Goal: Share content: Share content

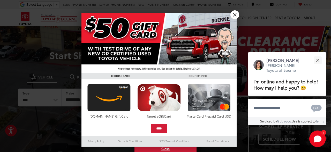
click at [236, 14] on link "X" at bounding box center [234, 14] width 9 height 9
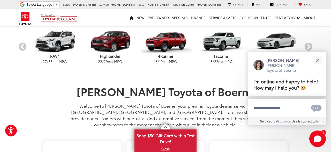
scroll to position [158, 0]
click at [317, 56] on button "Close" at bounding box center [317, 59] width 11 height 11
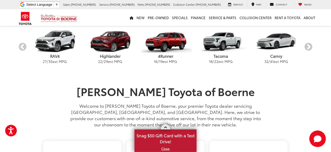
click at [164, 147] on link "X" at bounding box center [165, 148] width 61 height 6
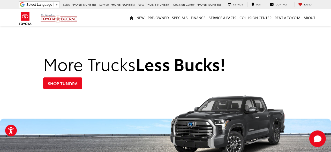
scroll to position [526, 0]
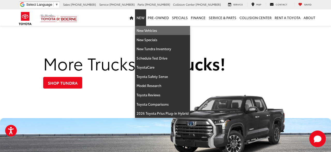
click at [142, 34] on link "New Vehicles" at bounding box center [162, 30] width 55 height 9
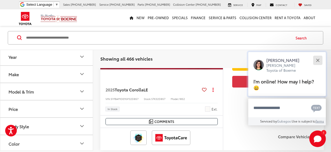
click at [318, 60] on button "Close" at bounding box center [317, 59] width 11 height 11
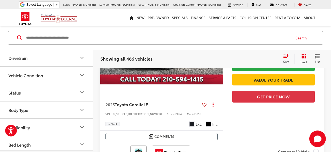
scroll to position [483, 0]
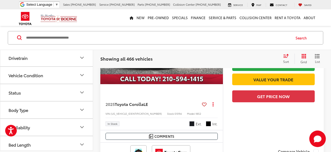
click at [83, 141] on icon "Bed Length" at bounding box center [82, 144] width 6 height 6
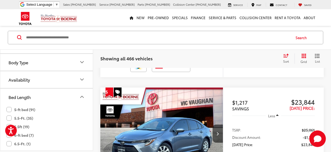
scroll to position [571, 0]
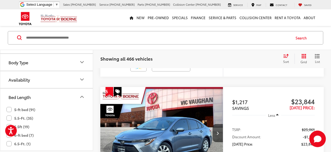
click at [81, 77] on icon "Availability" at bounding box center [82, 79] width 6 height 6
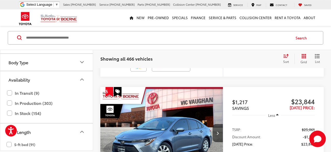
click at [83, 61] on icon "Body Type" at bounding box center [82, 62] width 6 height 6
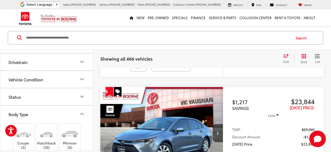
scroll to position [133, 0]
click at [80, 77] on icon "Vehicle Condition" at bounding box center [82, 79] width 6 height 6
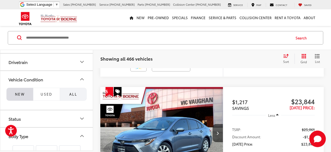
click at [77, 93] on span "All" at bounding box center [73, 93] width 8 height 5
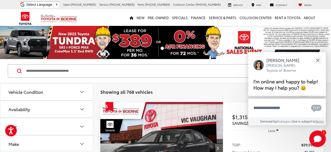
click at [80, 109] on icon "Availability" at bounding box center [82, 109] width 6 height 6
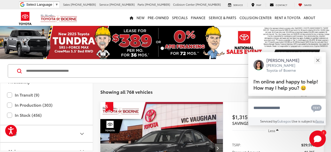
scroll to position [28, 0]
click at [22, 113] on label "In Stock (456)" at bounding box center [46, 113] width 79 height 9
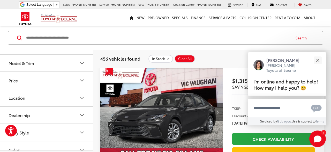
scroll to position [99, 0]
click at [80, 113] on icon "Dealership" at bounding box center [82, 114] width 6 height 6
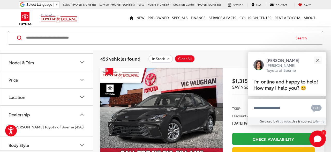
click at [64, 126] on label "Vic Vaughan Toyota of Boerne (456)" at bounding box center [44, 126] width 77 height 9
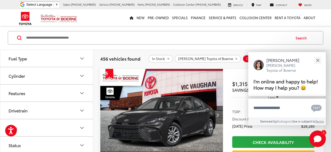
scroll to position [230, 0]
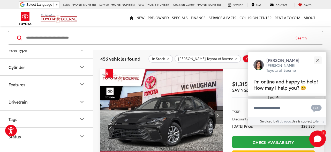
click at [82, 81] on icon "Features" at bounding box center [82, 84] width 6 height 6
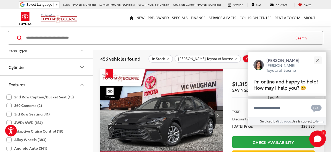
click at [34, 112] on label "3rd Row Seating (41)" at bounding box center [27, 113] width 43 height 9
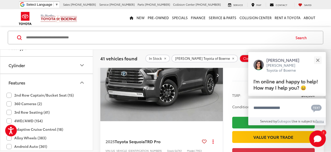
scroll to position [73, 0]
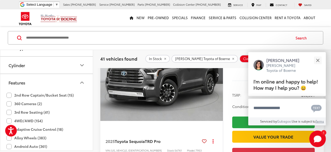
scroll to position [295, 0]
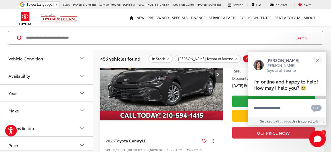
scroll to position [74, 0]
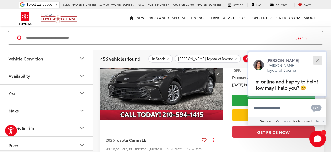
click at [319, 54] on button "Close" at bounding box center [317, 59] width 11 height 11
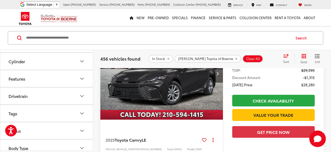
scroll to position [188, 0]
click at [79, 75] on icon "Features" at bounding box center [82, 78] width 6 height 6
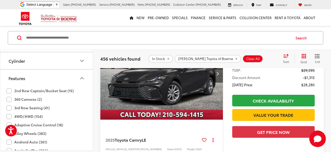
click at [10, 104] on label "3rd Row Seating (41)" at bounding box center [27, 107] width 43 height 9
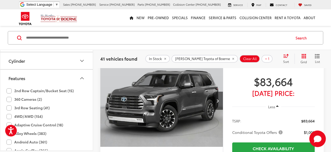
scroll to position [47, 0]
click at [282, 60] on div "Sort" at bounding box center [287, 58] width 14 height 10
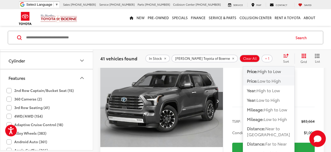
click at [271, 82] on span "Low to High" at bounding box center [268, 80] width 23 height 6
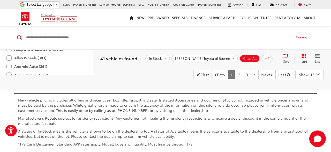
scroll to position [2299, 0]
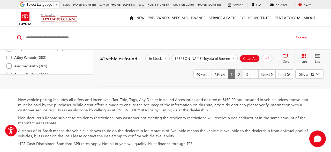
click at [235, 78] on link "2" at bounding box center [239, 73] width 8 height 9
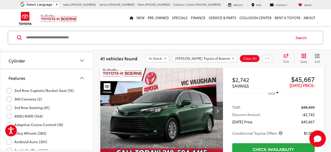
scroll to position [1181, 0]
click at [217, 110] on icon "Next image" at bounding box center [217, 111] width 2 height 4
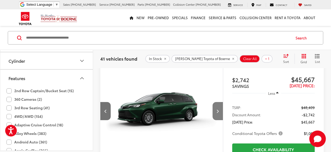
click at [217, 110] on icon "Next image" at bounding box center [217, 111] width 2 height 4
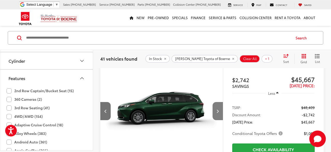
click at [217, 110] on icon "Next image" at bounding box center [217, 111] width 2 height 4
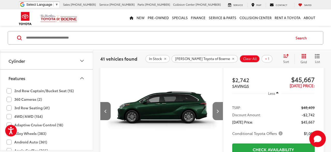
click at [217, 110] on icon "Next image" at bounding box center [217, 111] width 2 height 4
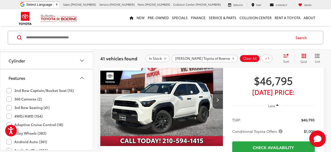
scroll to position [1392, 0]
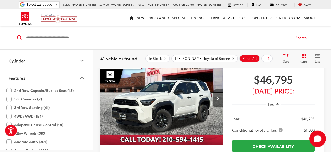
click at [220, 97] on button "Next image" at bounding box center [217, 98] width 10 height 18
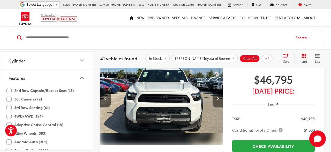
click at [220, 97] on button "Next image" at bounding box center [217, 98] width 10 height 18
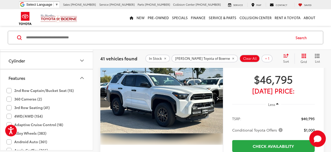
click at [220, 97] on button "Next image" at bounding box center [217, 98] width 10 height 18
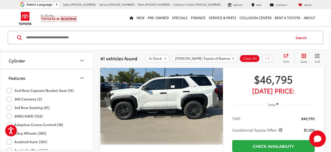
click at [220, 97] on button "Next image" at bounding box center [217, 98] width 10 height 18
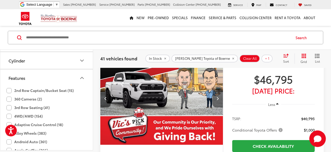
click at [220, 97] on button "Next image" at bounding box center [217, 98] width 10 height 18
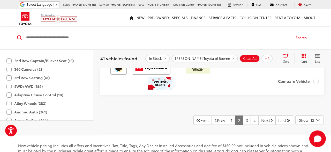
scroll to position [2334, 0]
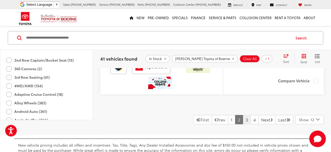
click at [242, 116] on link "3" at bounding box center [246, 119] width 8 height 9
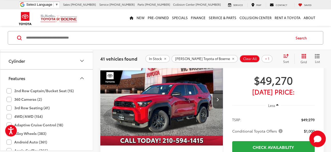
scroll to position [44, 0]
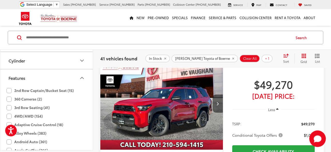
click at [220, 100] on button "Next image" at bounding box center [217, 103] width 10 height 18
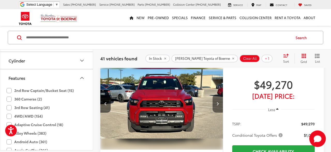
click at [220, 100] on button "Next image" at bounding box center [217, 103] width 10 height 18
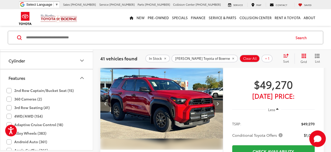
click at [220, 100] on button "Next image" at bounding box center [217, 103] width 10 height 18
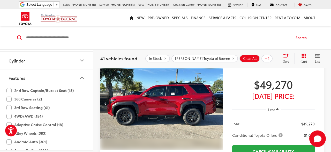
click at [220, 100] on button "Next image" at bounding box center [217, 103] width 10 height 18
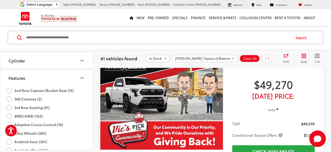
click at [220, 100] on button "Next image" at bounding box center [217, 103] width 10 height 18
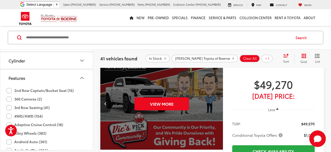
scroll to position [0, 616]
click at [220, 100] on div "View More" at bounding box center [161, 103] width 123 height 92
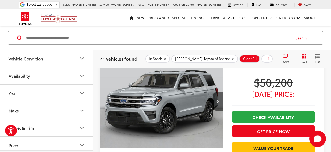
scroll to position [253, 0]
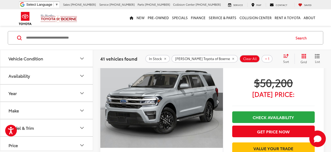
click at [217, 100] on icon "Next image" at bounding box center [217, 102] width 2 height 4
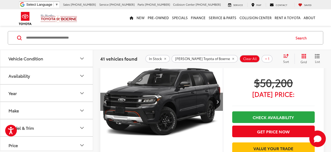
click at [217, 100] on icon "Next image" at bounding box center [217, 102] width 2 height 4
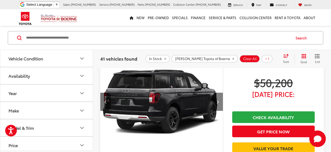
click at [217, 100] on icon "Next image" at bounding box center [217, 102] width 2 height 4
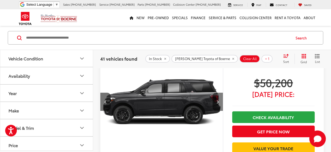
click at [217, 100] on icon "Next image" at bounding box center [217, 102] width 2 height 4
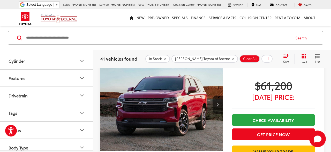
scroll to position [1230, 0]
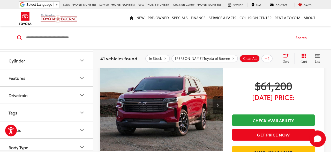
click at [218, 107] on button "Next image" at bounding box center [217, 105] width 10 height 18
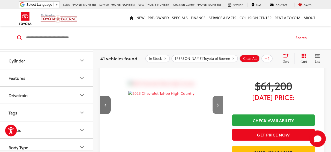
click at [218, 107] on button "Next image" at bounding box center [217, 105] width 10 height 18
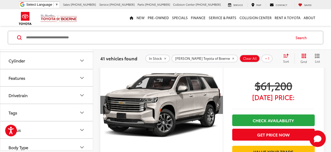
click at [218, 107] on button "Next image" at bounding box center [217, 105] width 10 height 18
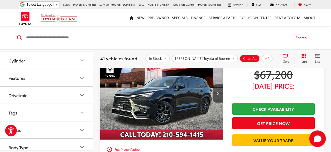
scroll to position [1418, 0]
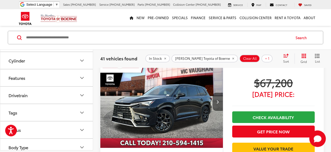
click at [215, 103] on button "Next image" at bounding box center [217, 101] width 10 height 18
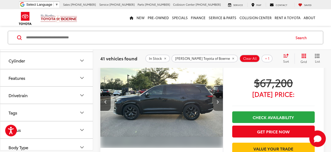
scroll to position [0, 123]
click at [215, 103] on button "Next image" at bounding box center [217, 101] width 10 height 18
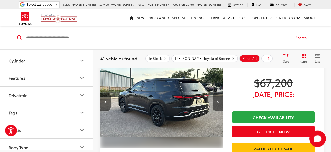
scroll to position [0, 246]
click at [215, 103] on button "Next image" at bounding box center [217, 101] width 10 height 18
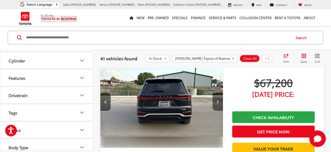
click at [215, 103] on button "Next image" at bounding box center [217, 101] width 10 height 18
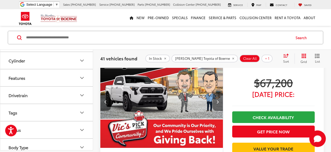
click at [215, 103] on button "Next image" at bounding box center [217, 101] width 10 height 18
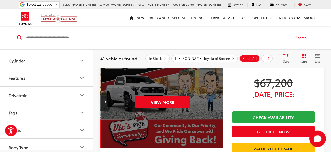
scroll to position [0, 616]
click at [215, 103] on div "View More" at bounding box center [161, 102] width 123 height 92
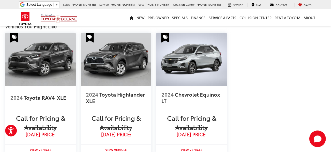
scroll to position [386, 0]
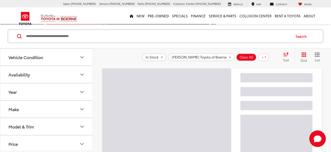
scroll to position [35, 0]
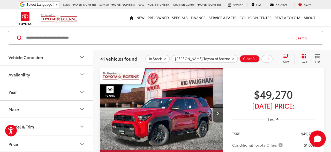
click at [81, 107] on icon "Make" at bounding box center [82, 109] width 6 height 6
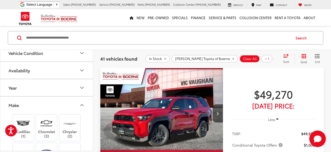
scroll to position [0, 0]
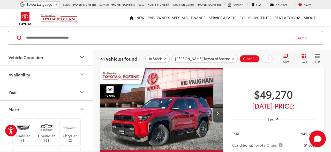
click at [81, 108] on icon "Make" at bounding box center [81, 109] width 3 height 2
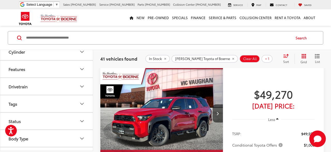
scroll to position [186, 0]
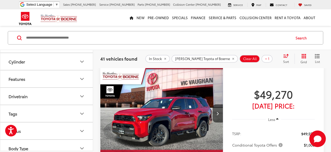
click at [81, 78] on icon "Features" at bounding box center [82, 79] width 6 height 6
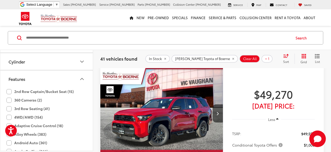
click at [10, 98] on label "360 Cameras (2)" at bounding box center [23, 100] width 35 height 9
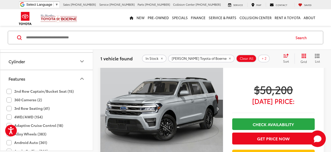
scroll to position [9, 0]
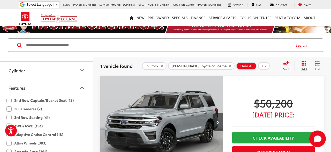
click at [194, 113] on img "2022 Ford Expedition Timberline 0" at bounding box center [161, 122] width 123 height 92
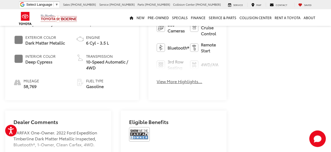
scroll to position [242, 0]
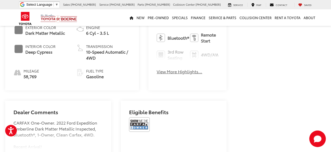
click at [156, 68] on button "View More Highlights..." at bounding box center [178, 71] width 45 height 6
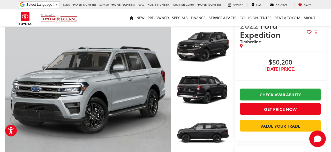
scroll to position [0, 0]
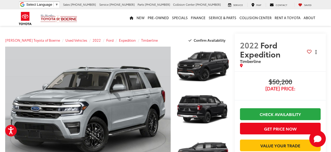
click at [317, 55] on button "Actions" at bounding box center [315, 52] width 9 height 9
click at [300, 76] on span "Share" at bounding box center [305, 74] width 22 height 5
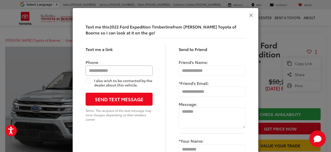
click at [112, 70] on input "Phone" at bounding box center [118, 70] width 67 height 10
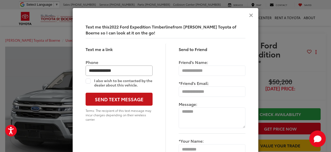
type input "**********"
click at [120, 98] on button "Send Text Message" at bounding box center [118, 98] width 67 height 13
